Goal: Task Accomplishment & Management: Use online tool/utility

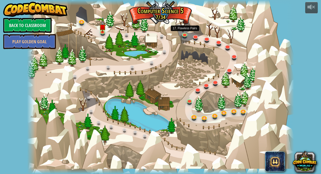
click at [183, 34] on link at bounding box center [185, 36] width 10 height 8
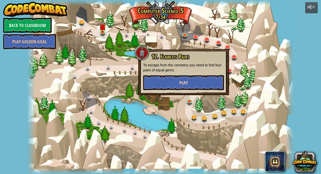
click at [192, 81] on button "Play" at bounding box center [183, 82] width 81 height 15
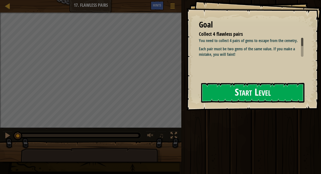
click at [237, 90] on button "Start Level" at bounding box center [252, 93] width 103 height 20
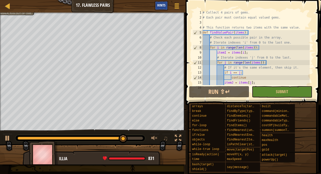
click at [160, 7] on span "Hints" at bounding box center [161, 5] width 8 height 5
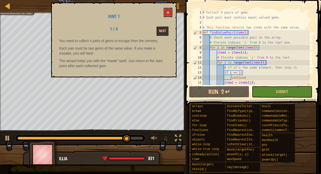
click at [167, 28] on button "Next" at bounding box center [162, 31] width 12 height 9
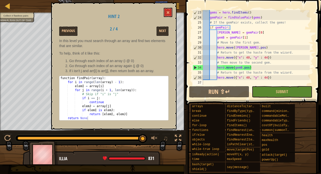
scroll to position [115, 0]
click at [161, 33] on button "Next" at bounding box center [162, 31] width 12 height 9
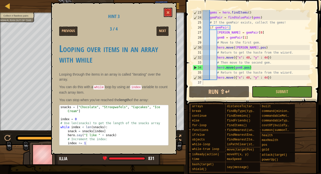
click at [161, 33] on button "Next" at bounding box center [162, 31] width 12 height 9
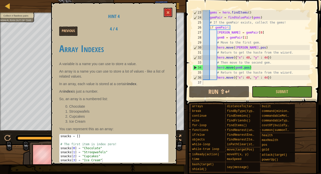
scroll to position [2, 0]
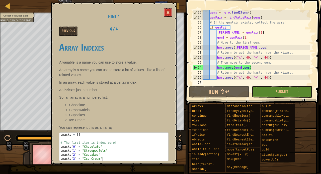
click at [164, 13] on button at bounding box center [168, 12] width 9 height 9
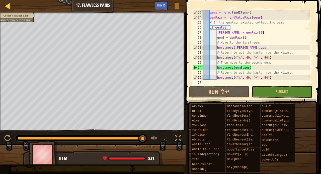
click at [8, 7] on div at bounding box center [8, 6] width 6 height 6
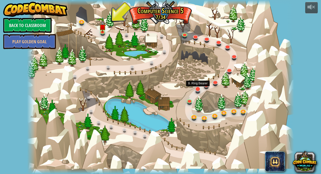
click at [196, 90] on link at bounding box center [198, 89] width 10 height 10
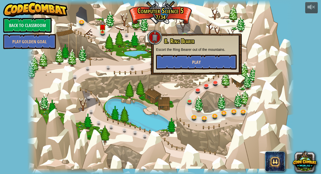
click at [200, 60] on button "Play" at bounding box center [196, 62] width 81 height 15
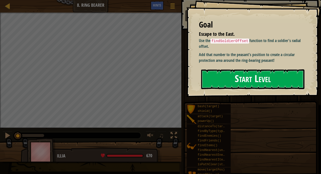
click at [250, 83] on button "Start Level" at bounding box center [252, 79] width 103 height 20
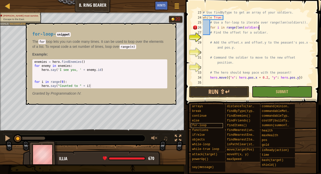
scroll to position [2, 5]
type textarea "for i in range(len(soldiers):"
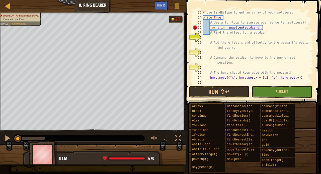
click at [203, 37] on div "# Use findByType to get an array of your soldiers. while True : # Use a for-loo…" at bounding box center [256, 52] width 108 height 85
click at [165, 7] on div "Hints" at bounding box center [161, 5] width 13 height 9
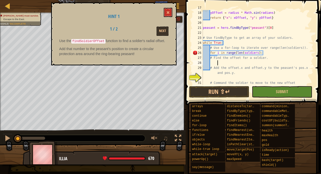
scroll to position [116, 0]
click at [208, 31] on div "yOffset = radius * Math . sin ( radians ) return { "x" : xOffset , "y" : yOffse…" at bounding box center [256, 55] width 108 height 90
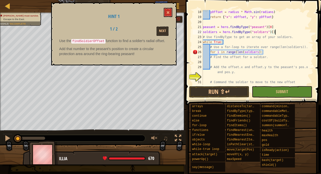
scroll to position [2, 6]
type textarea "soldiers = hero.findByType("soldiers")[0]"
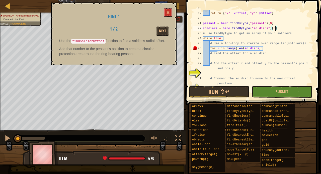
scroll to position [140, 0]
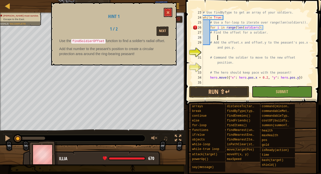
click at [220, 36] on div "# Use findByType to get an array of your soldiers. while True : # Use a for-loo…" at bounding box center [256, 52] width 108 height 85
click at [162, 30] on button "Next" at bounding box center [162, 31] width 12 height 9
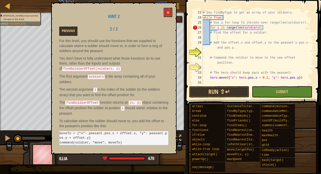
drag, startPoint x: 95, startPoint y: 135, endPoint x: 70, endPoint y: 126, distance: 27.0
click at [70, 126] on div "For this level, you should use the functions that we supplied to calculate wher…" at bounding box center [113, 93] width 109 height 110
drag, startPoint x: 59, startPoint y: 130, endPoint x: 101, endPoint y: 136, distance: 42.3
click at [101, 136] on pre "moveTo = {"x": peasant.pos.x + offset.x, "y": peasant.pos.y + offset.y} command…" at bounding box center [113, 138] width 109 height 15
drag, startPoint x: 93, startPoint y: 135, endPoint x: 60, endPoint y: 130, distance: 33.6
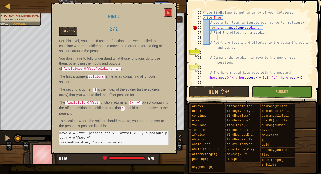
click at [60, 131] on pre "moveTo = {"x": peasant.pos.x + offset.x, "y": peasant.pos.y + offset.y} command…" at bounding box center [113, 138] width 109 height 15
drag, startPoint x: 61, startPoint y: 130, endPoint x: 92, endPoint y: 135, distance: 31.6
click at [92, 135] on pre "moveTo = {"x": peasant.pos.x + offset.x, "y": peasant.pos.y + offset.y} command…" at bounding box center [113, 138] width 109 height 15
drag, startPoint x: 124, startPoint y: 140, endPoint x: 91, endPoint y: 140, distance: 33.1
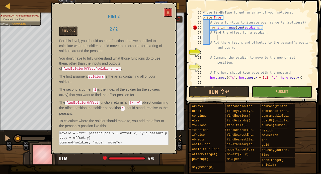
click at [91, 140] on pre "moveTo = {"x": peasant.pos.x + offset.x, "y": peasant.pos.y + offset.y} command…" at bounding box center [113, 138] width 109 height 15
click at [219, 52] on div "# Use findByType to get an array of your soldiers. while True : # Use a for-loo…" at bounding box center [256, 52] width 108 height 85
click at [210, 43] on div "# Use findByType to get an array of your soldiers. while True : # Use a for-loo…" at bounding box center [256, 52] width 108 height 85
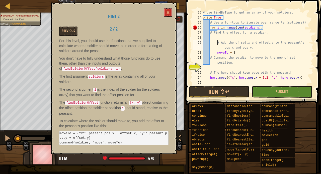
click at [210, 32] on div "# Use findByType to get an array of your soldiers. while True : # Use a for-loo…" at bounding box center [256, 52] width 108 height 85
click at [210, 58] on div "# Use findByType to get an array of your soldiers. while True : # Use a for-loo…" at bounding box center [256, 52] width 108 height 85
click at [235, 54] on div "# Use findByType to get an array of your soldiers. while True : # Use a for-loo…" at bounding box center [256, 52] width 108 height 85
type textarea "moveTo = {"
click at [218, 67] on div "# Use findByType to get an array of your soldiers. while True : # Use a for-loo…" at bounding box center [256, 52] width 108 height 85
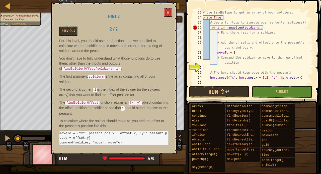
scroll to position [2, 0]
click at [237, 51] on div "# Use findByType to get an array of your soldiers. while True : # Use a for-loo…" at bounding box center [256, 52] width 108 height 85
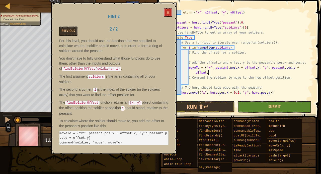
scroll to position [110, 0]
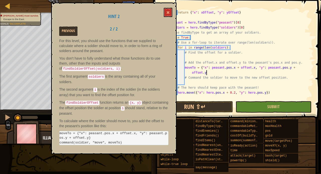
type textarea "moveTo = {"x": peasant.pos.x + offset.x, "y": peasant.pos.y + offset.y}"
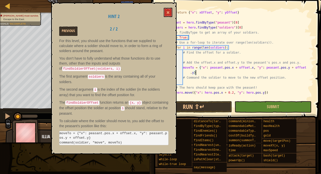
click at [188, 80] on div "return { "x" : xOffset , "y" : yOffset } peasant = hero . findByType ( "peasant…" at bounding box center [238, 60] width 142 height 100
type textarea "hero.command(soldier, "move, moveTo)"
click at [196, 57] on div "return { "x" : xOffset , "y" : yOffset } peasant = hero . findByType ( "peasant…" at bounding box center [238, 60] width 142 height 100
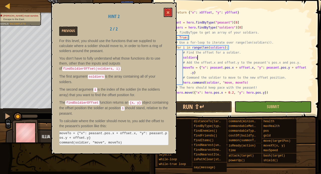
scroll to position [2, 2]
type textarea "s"
click at [169, 14] on span at bounding box center [168, 13] width 4 height 4
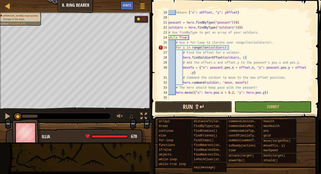
click at [209, 110] on button "Run ⇧↵" at bounding box center [193, 107] width 77 height 12
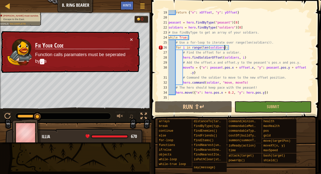
click at [224, 48] on div "return { "x" : xOffset , "y" : yOffset } peasant = hero . findByType ( "peasant…" at bounding box center [238, 60] width 142 height 100
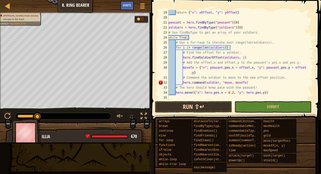
click at [207, 108] on button "Run ⇧↵" at bounding box center [193, 107] width 77 height 12
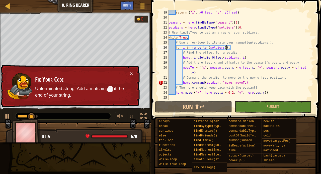
click at [231, 83] on div "return { "x" : xOffset , "y" : yOffset } peasant = hero . findByType ( "peasant…" at bounding box center [238, 60] width 142 height 100
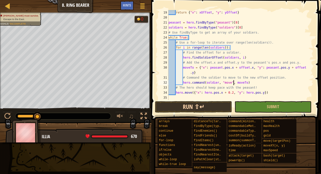
click at [215, 108] on button "Run ⇧↵" at bounding box center [193, 107] width 77 height 12
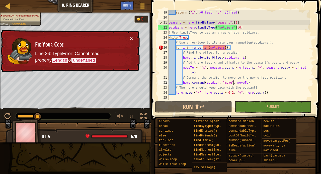
click at [130, 37] on button "×" at bounding box center [131, 38] width 3 height 5
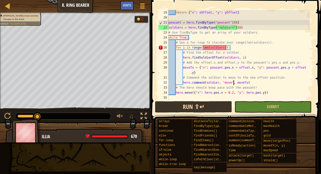
click at [210, 107] on button "Run ⇧↵" at bounding box center [193, 107] width 77 height 12
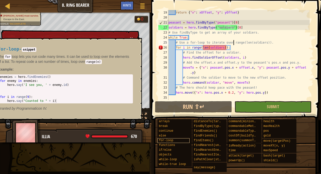
scroll to position [2, 2]
type textarea "peasant = hero.findByType("peasant")[0]"
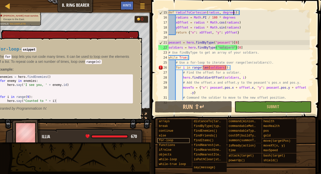
type textarea "# This function does the math to determine the offset a soldier should stand at."
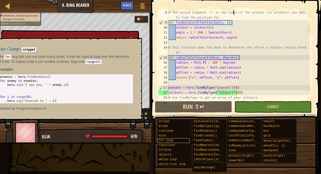
scroll to position [40, 0]
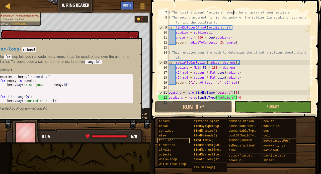
type textarea "# findSoldierOffset figures out the position a soldier should stand at in relat…"
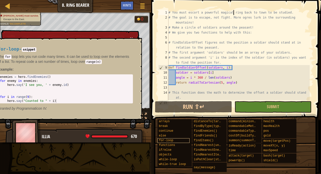
scroll to position [0, 0]
type textarea "# We give you two functions to help with this:"
type textarea "return radialToCartesian(5, angle)"
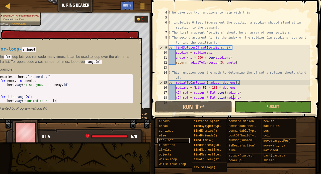
type textarea "return {"x": xOffset, "y": yOffset}"
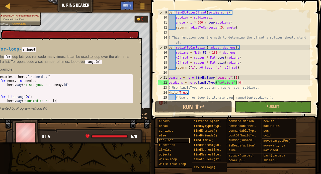
scroll to position [60, 0]
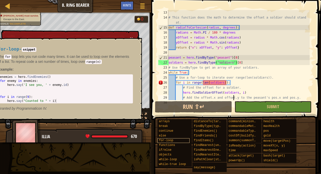
type textarea "moveTo = {"x": peasant.pos.x + offset.x, "y": peasant.pos.y + offset.y}"
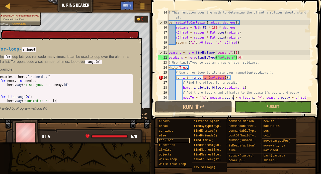
scroll to position [85, 0]
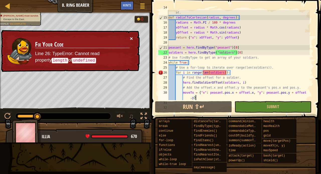
click at [131, 38] on button "×" at bounding box center [131, 38] width 3 height 5
click at [130, 37] on button "×" at bounding box center [131, 38] width 3 height 5
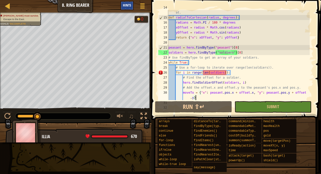
click at [123, 6] on span "Hints" at bounding box center [127, 5] width 8 height 5
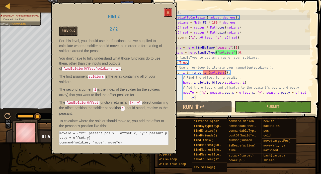
click at [65, 33] on button "Previous" at bounding box center [68, 31] width 18 height 9
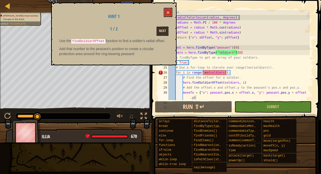
click at [163, 32] on button "Next" at bounding box center [162, 31] width 12 height 9
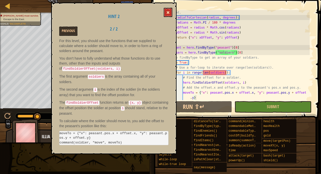
click at [167, 14] on span at bounding box center [168, 13] width 4 height 4
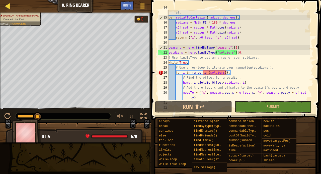
click at [7, 5] on div at bounding box center [8, 6] width 6 height 6
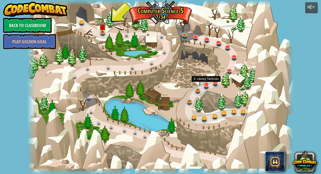
click at [207, 87] on link at bounding box center [206, 85] width 10 height 10
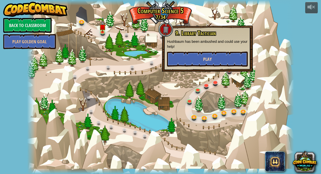
click at [199, 59] on button "Play" at bounding box center [207, 59] width 81 height 15
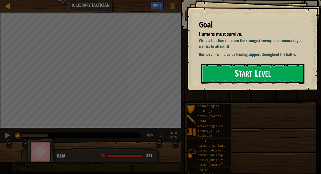
click at [241, 78] on button "Start Level" at bounding box center [252, 74] width 103 height 20
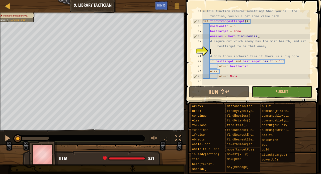
scroll to position [83, 0]
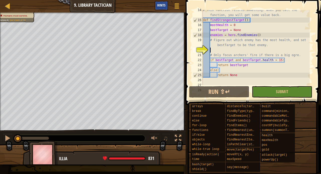
click at [159, 3] on span "Hints" at bounding box center [161, 5] width 8 height 5
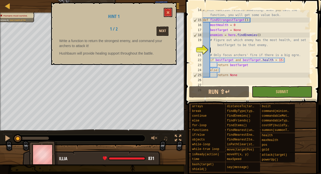
click at [162, 30] on button "Next" at bounding box center [162, 31] width 12 height 9
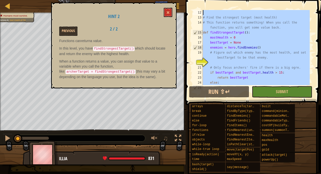
scroll to position [0, 0]
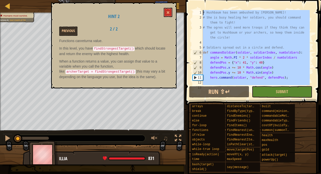
drag, startPoint x: 243, startPoint y: 78, endPoint x: 191, endPoint y: -26, distance: 116.3
click at [191, 0] on html "Map Computer Science 5 9. Library Tactician Game Menu Done Hints 1 הההההההההההה…" at bounding box center [160, 0] width 321 height 0
click at [257, 39] on div "# Hushbaum has been ambushed by ogres! # She is busy healing her soldiers, you …" at bounding box center [256, 52] width 108 height 85
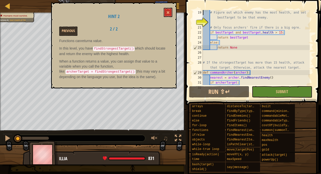
scroll to position [105, 0]
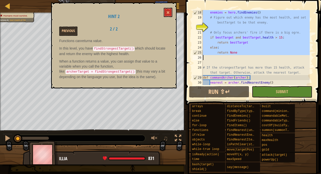
drag, startPoint x: 201, startPoint y: 33, endPoint x: 242, endPoint y: 52, distance: 44.7
type textarea "return None"
paste textarea
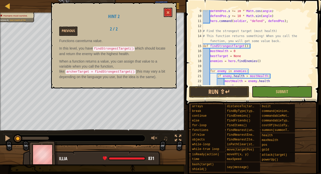
scroll to position [53, 0]
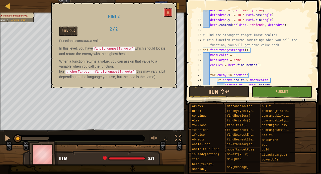
click at [223, 92] on button "Run ⇧↵" at bounding box center [219, 92] width 60 height 12
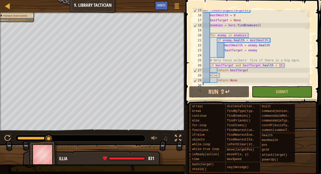
scroll to position [94, 0]
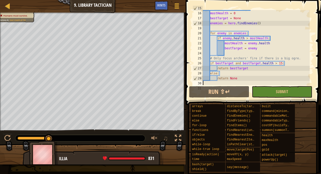
type textarea "# use commandArcher() to command your archers"
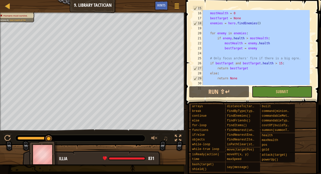
paste textarea
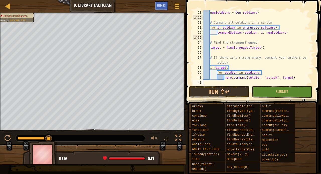
scroll to position [135, 0]
click at [217, 91] on button "Run ⇧↵" at bounding box center [219, 92] width 60 height 12
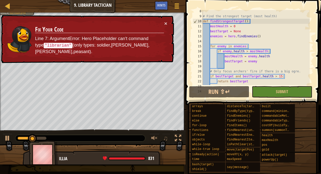
scroll to position [0, 0]
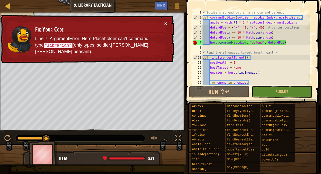
click at [167, 24] on button "×" at bounding box center [165, 23] width 3 height 5
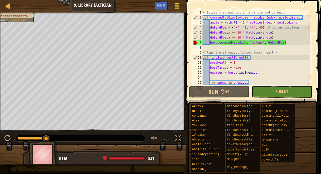
click at [176, 6] on span at bounding box center [176, 6] width 5 height 1
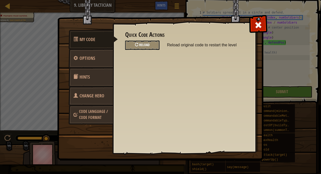
click at [151, 48] on div "Reload" at bounding box center [142, 45] width 34 height 9
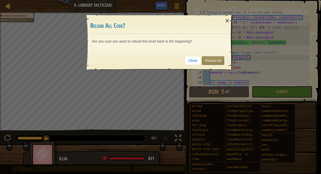
click at [214, 61] on link "Reload All" at bounding box center [213, 60] width 22 height 9
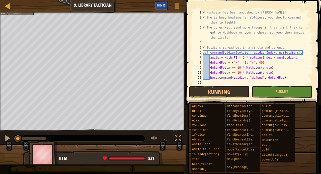
click at [161, 4] on span "Hints" at bounding box center [161, 5] width 8 height 5
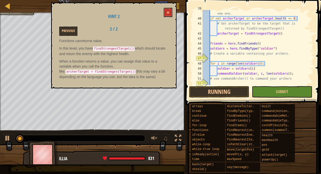
scroll to position [225, 0]
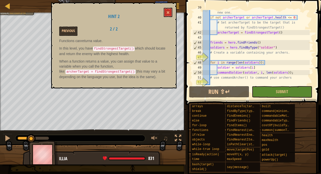
click at [222, 54] on div "# If archerTarget is defeated or doesn't exist, find a new one. if not archerTa…" at bounding box center [256, 50] width 108 height 90
type textarea "# Create a variable containing your archers."
click at [254, 57] on div "# If archerTarget is defeated or doesn't exist, find a new one. if not archerTa…" at bounding box center [256, 50] width 108 height 90
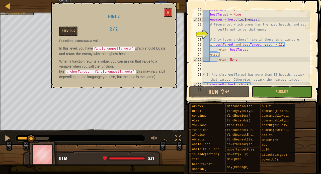
scroll to position [96, 0]
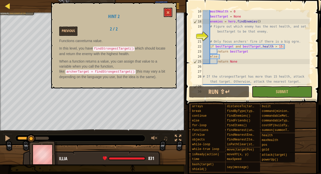
click at [10, 6] on div at bounding box center [8, 6] width 6 height 6
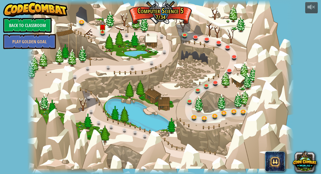
click at [269, 157] on span at bounding box center [275, 162] width 20 height 20
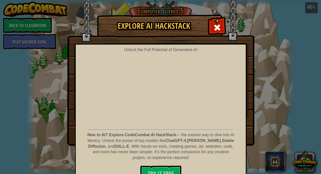
scroll to position [9, 0]
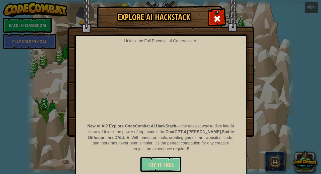
click at [159, 161] on span "Try It Free" at bounding box center [161, 165] width 26 height 8
click at [215, 18] on span at bounding box center [217, 19] width 8 height 8
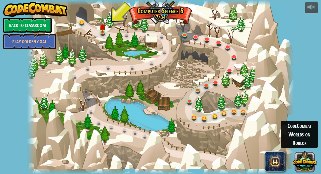
click at [301, 164] on button at bounding box center [304, 161] width 24 height 24
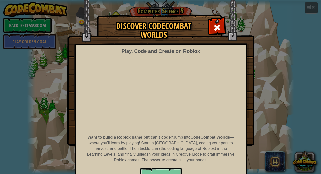
click at [162, 169] on button "PLAY NOW!" at bounding box center [161, 175] width 42 height 15
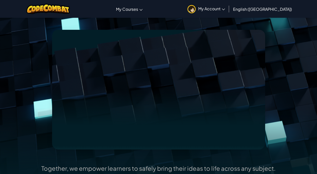
scroll to position [44, 0]
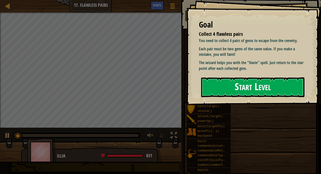
click at [263, 89] on button "Start Level" at bounding box center [252, 87] width 103 height 20
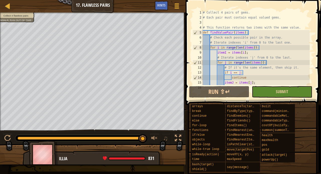
click at [264, 89] on button "Submit" at bounding box center [281, 92] width 60 height 12
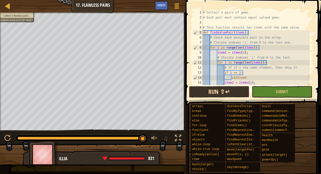
click at [224, 92] on button "Run ⇧↵" at bounding box center [219, 92] width 60 height 12
click at [210, 92] on button "Run ⇧↵" at bounding box center [219, 92] width 60 height 12
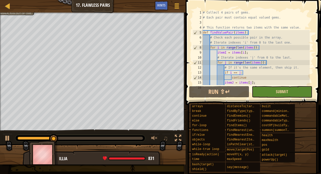
click at [277, 92] on span "Submit" at bounding box center [282, 92] width 12 height 6
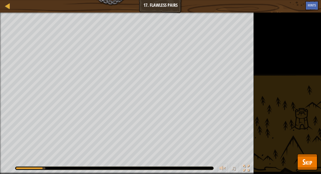
click at [302, 167] on button "Skip" at bounding box center [307, 162] width 20 height 16
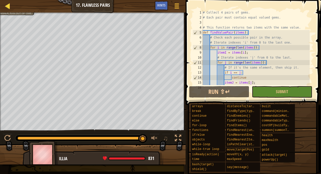
click at [10, 7] on div at bounding box center [8, 6] width 6 height 6
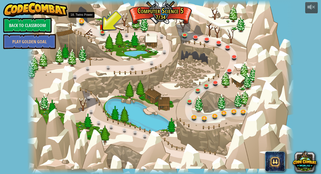
click at [80, 22] on link at bounding box center [82, 22] width 10 height 10
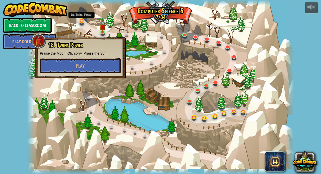
click at [80, 22] on link at bounding box center [82, 22] width 10 height 10
click at [90, 68] on button "Play" at bounding box center [80, 65] width 81 height 15
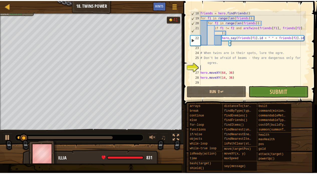
scroll to position [95, 0]
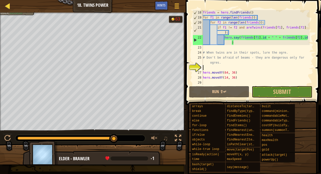
click at [7, 7] on div at bounding box center [8, 6] width 6 height 6
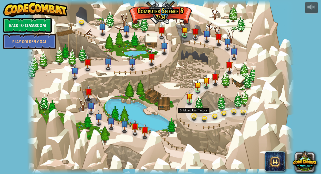
click at [193, 117] on link at bounding box center [194, 117] width 10 height 10
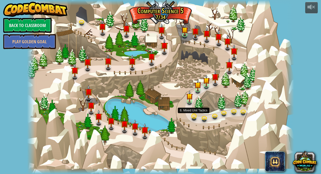
click at [194, 117] on link at bounding box center [194, 117] width 10 height 10
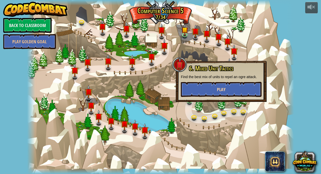
click at [194, 94] on button "Play" at bounding box center [221, 89] width 81 height 15
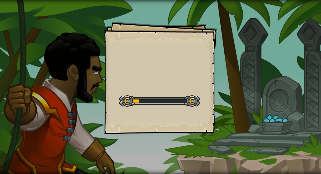
click at [152, 112] on div "Goals Start Level Error loading from server. Try refreshing the page. You'll ne…" at bounding box center [160, 78] width 113 height 113
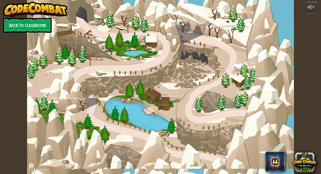
click at [80, 23] on div at bounding box center [160, 87] width 266 height 174
click at [32, 28] on link "Back to Classroom" at bounding box center [27, 25] width 48 height 15
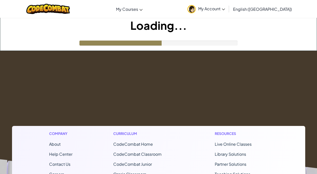
scroll to position [0, 0]
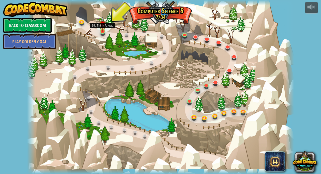
click at [102, 31] on img at bounding box center [102, 24] width 7 height 15
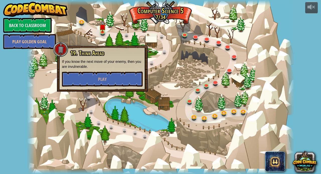
click at [137, 39] on div at bounding box center [160, 87] width 266 height 174
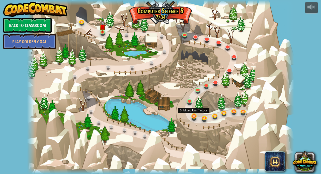
click at [195, 116] on link at bounding box center [194, 117] width 10 height 10
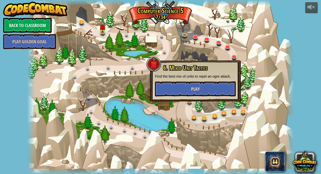
click at [195, 94] on button "Play" at bounding box center [195, 88] width 81 height 15
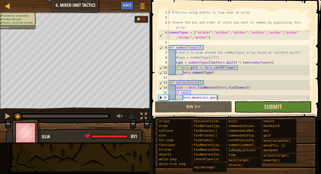
click at [264, 107] on span "Submit" at bounding box center [273, 107] width 18 height 8
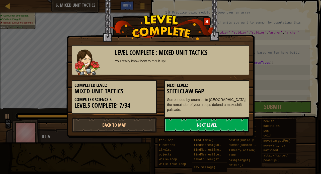
click at [207, 21] on span at bounding box center [207, 22] width 4 height 4
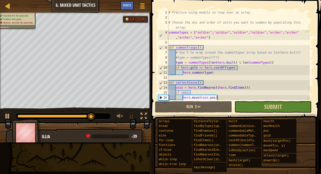
click at [256, 108] on button "Submit" at bounding box center [272, 107] width 77 height 12
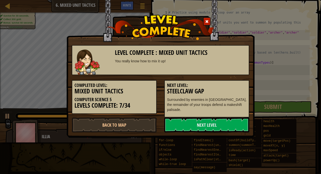
click at [208, 20] on span at bounding box center [207, 22] width 4 height 4
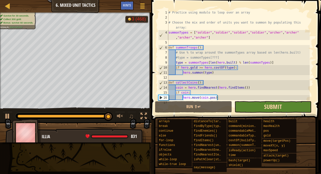
click at [264, 107] on span "Submit" at bounding box center [273, 107] width 18 height 8
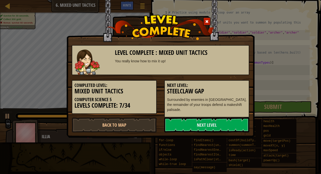
click at [208, 20] on span at bounding box center [207, 22] width 4 height 4
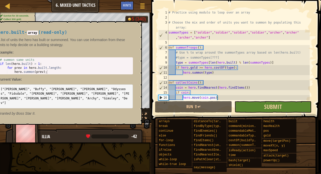
click at [283, 107] on button "Submit" at bounding box center [272, 107] width 77 height 12
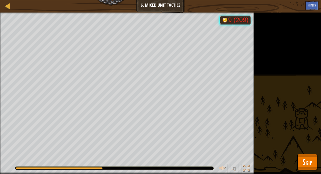
click at [307, 163] on span "Skip" at bounding box center [307, 162] width 10 height 10
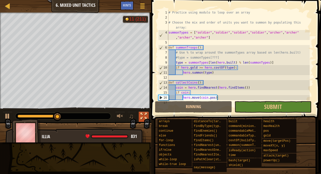
click at [144, 116] on div at bounding box center [143, 116] width 7 height 7
click at [9, 116] on div at bounding box center [7, 116] width 7 height 7
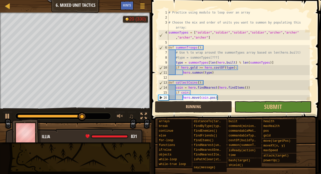
click at [184, 108] on button "Running" at bounding box center [193, 107] width 77 height 12
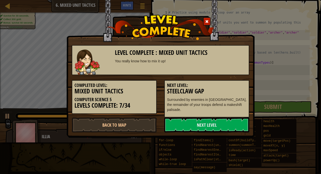
click at [207, 23] on span at bounding box center [207, 22] width 4 height 4
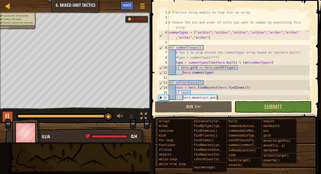
click at [7, 117] on div at bounding box center [7, 116] width 7 height 7
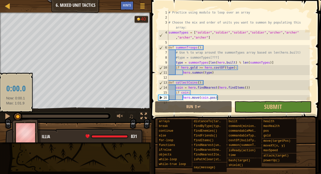
drag, startPoint x: 109, startPoint y: 116, endPoint x: 16, endPoint y: 116, distance: 92.9
click at [16, 116] on div at bounding box center [17, 116] width 9 height 9
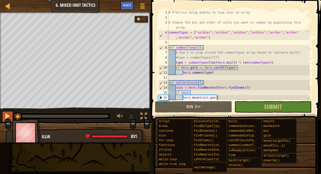
click at [6, 118] on div at bounding box center [7, 116] width 7 height 7
click at [244, 110] on button "Submit" at bounding box center [272, 107] width 77 height 12
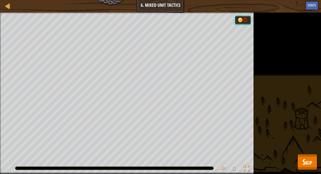
click at [308, 161] on span "Skip" at bounding box center [307, 162] width 10 height 10
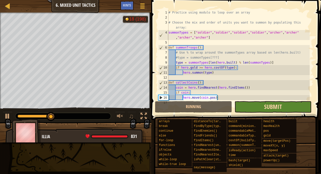
click at [269, 108] on span "Submit" at bounding box center [273, 107] width 18 height 8
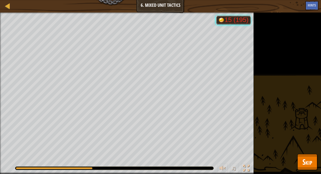
click at [308, 164] on span "Skip" at bounding box center [307, 162] width 10 height 10
